Goal: Information Seeking & Learning: Learn about a topic

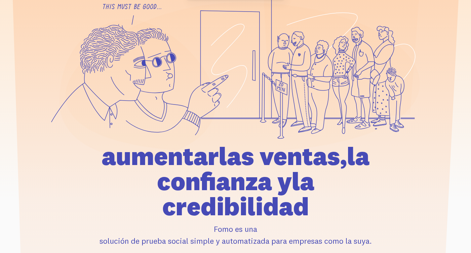
click at [87, 94] on g at bounding box center [235, 75] width 368 height 166
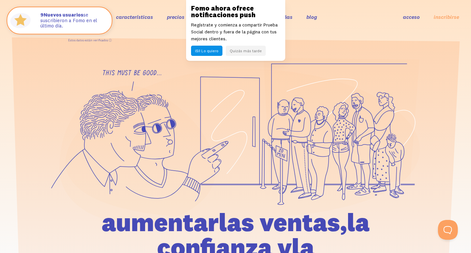
click at [140, 18] on font "características" at bounding box center [134, 17] width 37 height 7
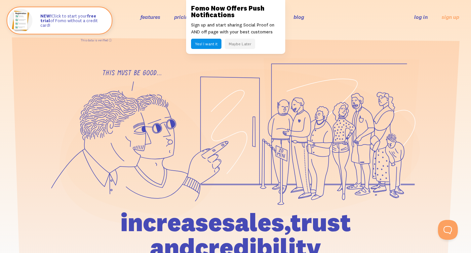
scroll to position [66, 0]
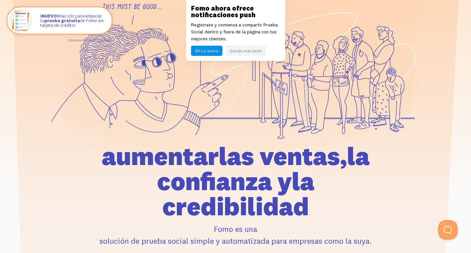
drag, startPoint x: 216, startPoint y: 101, endPoint x: 127, endPoint y: 105, distance: 89.2
click at [126, 106] on icon at bounding box center [137, 88] width 156 height 138
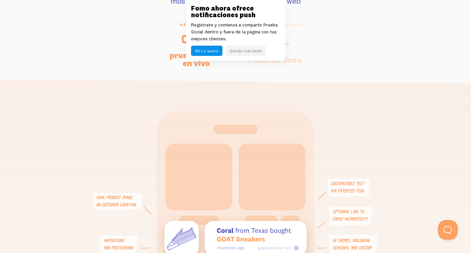
scroll to position [1354, 0]
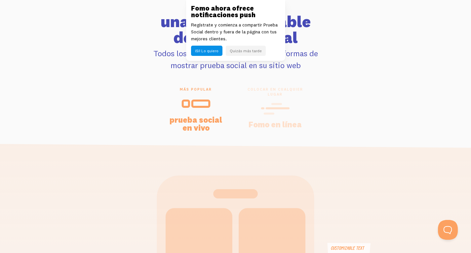
click at [266, 116] on icon at bounding box center [275, 108] width 29 height 15
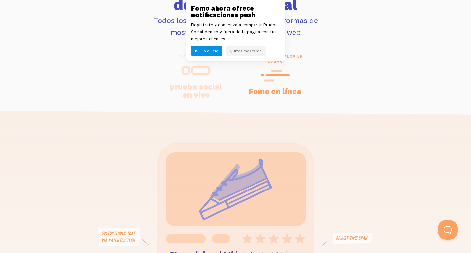
drag, startPoint x: 196, startPoint y: 104, endPoint x: 189, endPoint y: 120, distance: 16.9
click at [195, 78] on icon at bounding box center [195, 70] width 29 height 15
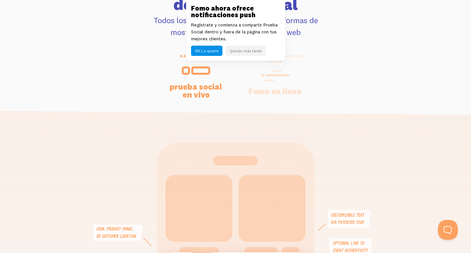
scroll to position [1552, 0]
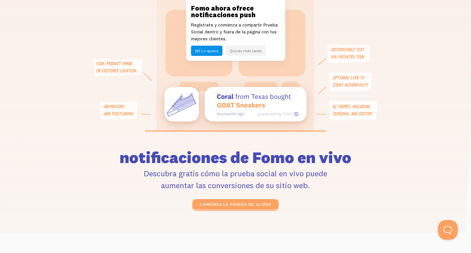
drag, startPoint x: 234, startPoint y: 130, endPoint x: 167, endPoint y: 135, distance: 67.6
click at [167, 121] on icon at bounding box center [235, 104] width 142 height 34
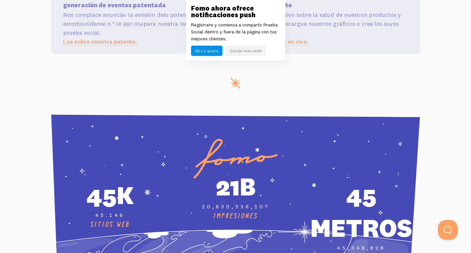
scroll to position [0, 0]
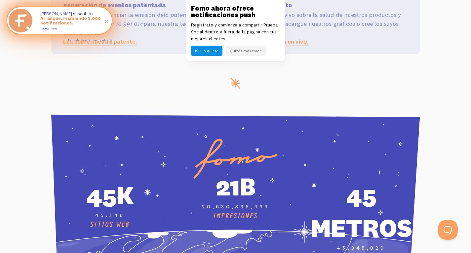
click at [18, 17] on img at bounding box center [21, 21] width 24 height 24
click at [48, 18] on font "Arranque, recibiendo 8.000 notificaciones." at bounding box center [70, 21] width 60 height 10
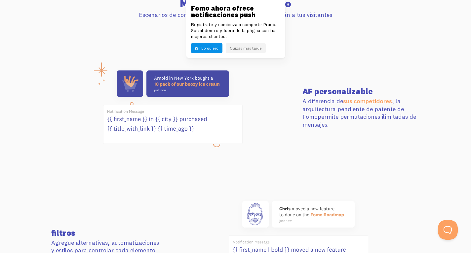
drag, startPoint x: 182, startPoint y: 87, endPoint x: 167, endPoint y: 115, distance: 31.5
click at [165, 89] on use at bounding box center [173, 83] width 112 height 26
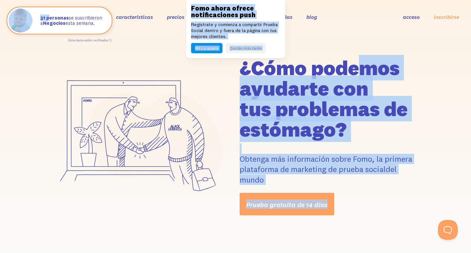
drag, startPoint x: 319, startPoint y: 96, endPoint x: 96, endPoint y: 108, distance: 222.9
click at [392, 112] on font "tus problemas de estómago?" at bounding box center [323, 119] width 168 height 46
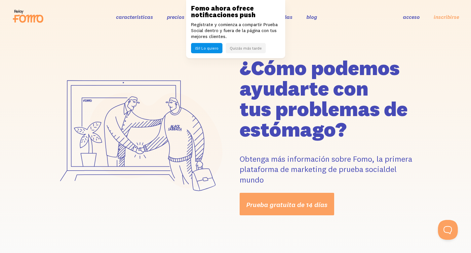
drag, startPoint x: 309, startPoint y: 166, endPoint x: 399, endPoint y: 179, distance: 91.2
click at [399, 179] on p "Obtenga más información sobre Fomo, la primera plataforma de marketing de prueb…" at bounding box center [329, 163] width 180 height 41
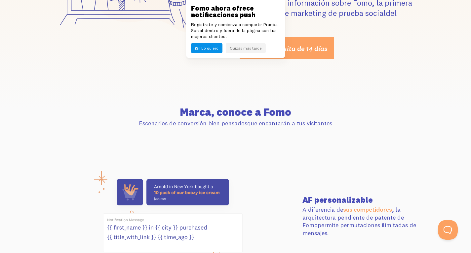
scroll to position [198, 0]
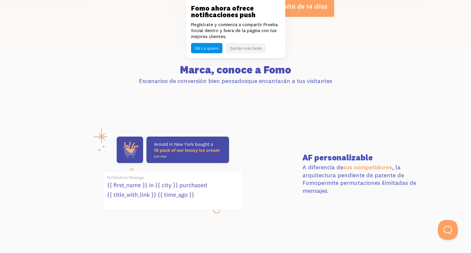
drag, startPoint x: 247, startPoint y: 73, endPoint x: 327, endPoint y: 142, distance: 105.8
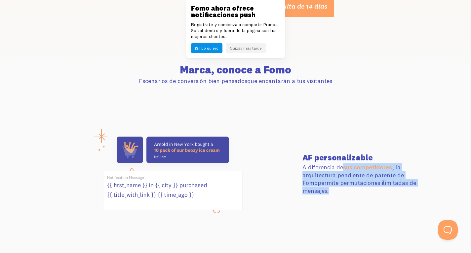
drag, startPoint x: 327, startPoint y: 169, endPoint x: 376, endPoint y: 201, distance: 58.3
click at [387, 201] on div "AF personalizable A diferencia de sus competidores , la arquitectura pendiente …" at bounding box center [235, 173] width 376 height 83
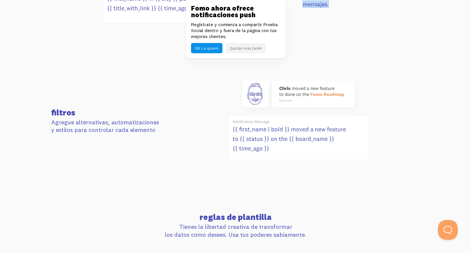
scroll to position [396, 0]
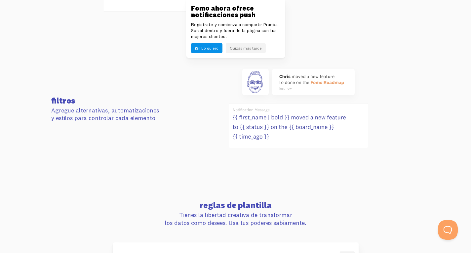
drag, startPoint x: 235, startPoint y: 120, endPoint x: 371, endPoint y: 172, distance: 145.3
click at [371, 172] on section "filtros Agregue alternativas, automatizaciones y estilos para controlar cada el…" at bounding box center [235, 109] width 471 height 136
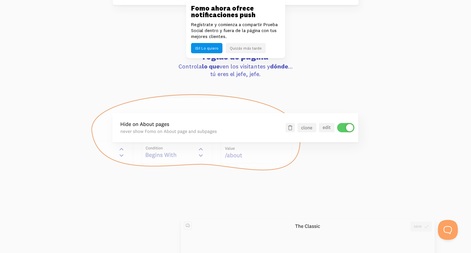
scroll to position [0, 0]
click at [34, 104] on section "reglas de página Controla lo que ven los visitantes y dónde ... tú eres el jefe…" at bounding box center [235, 112] width 471 height 166
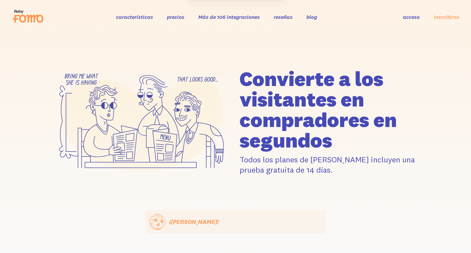
click at [34, 16] on icon at bounding box center [31, 19] width 24 height 8
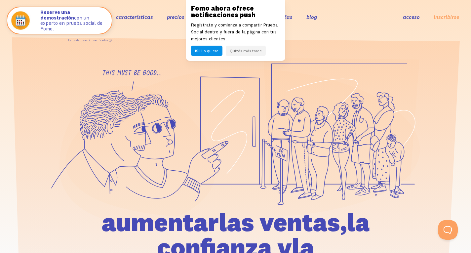
click at [236, 50] on font "Quizás más tarde" at bounding box center [246, 50] width 32 height 5
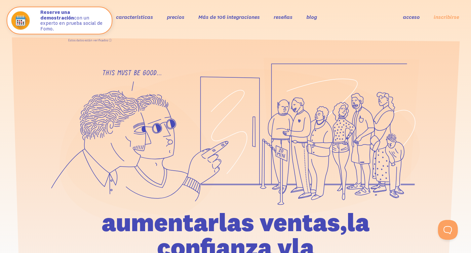
click at [229, 17] on font "Más de 106 integraciones" at bounding box center [228, 17] width 61 height 7
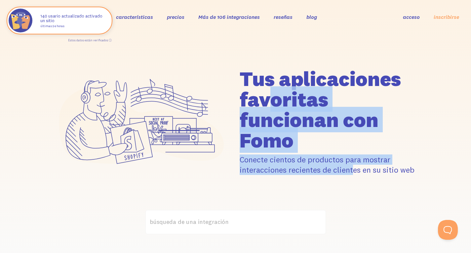
drag, startPoint x: 329, startPoint y: 80, endPoint x: 322, endPoint y: 185, distance: 104.6
click at [352, 187] on div "funcionan con Fomo" at bounding box center [235, 122] width 471 height 176
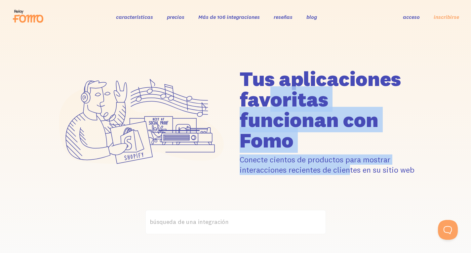
click at [277, 158] on font "Conecte cientos de productos para mostrar" at bounding box center [314, 159] width 151 height 10
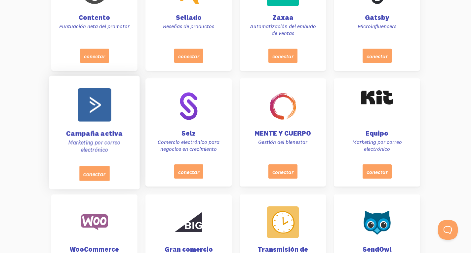
scroll to position [1354, 0]
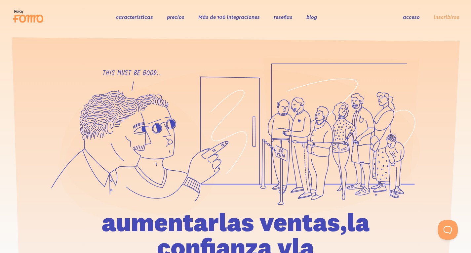
drag, startPoint x: 154, startPoint y: 106, endPoint x: 50, endPoint y: 22, distance: 133.4
click at [124, 65] on icon at bounding box center [235, 140] width 369 height 166
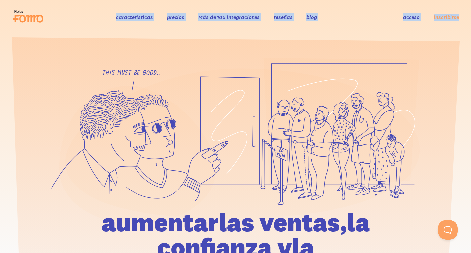
drag, startPoint x: 95, startPoint y: 20, endPoint x: 475, endPoint y: 18, distance: 380.1
